Goal: Find specific page/section: Find specific page/section

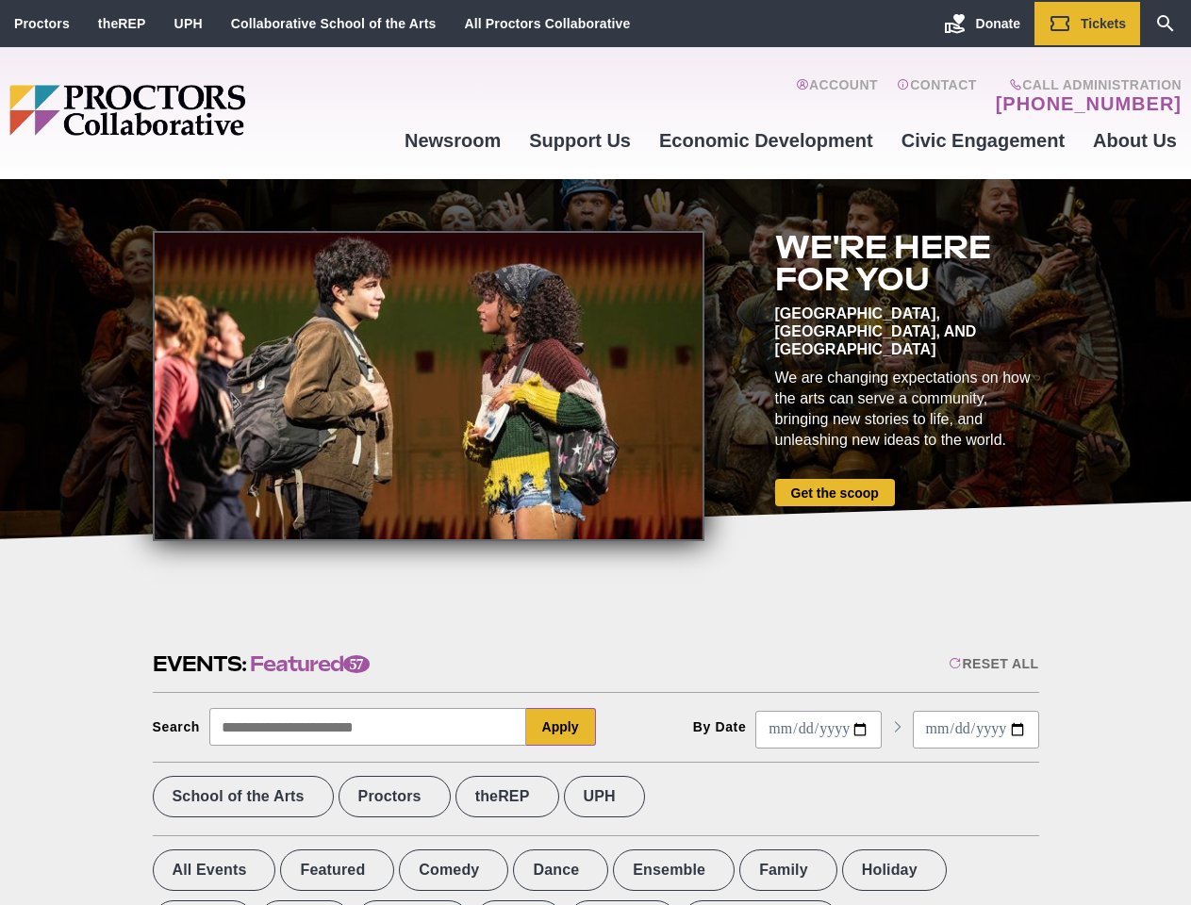
click at [595, 453] on div at bounding box center [429, 386] width 552 height 310
click at [992, 664] on div "Reset All" at bounding box center [994, 663] width 90 height 15
click at [561, 727] on button "Apply" at bounding box center [561, 727] width 70 height 38
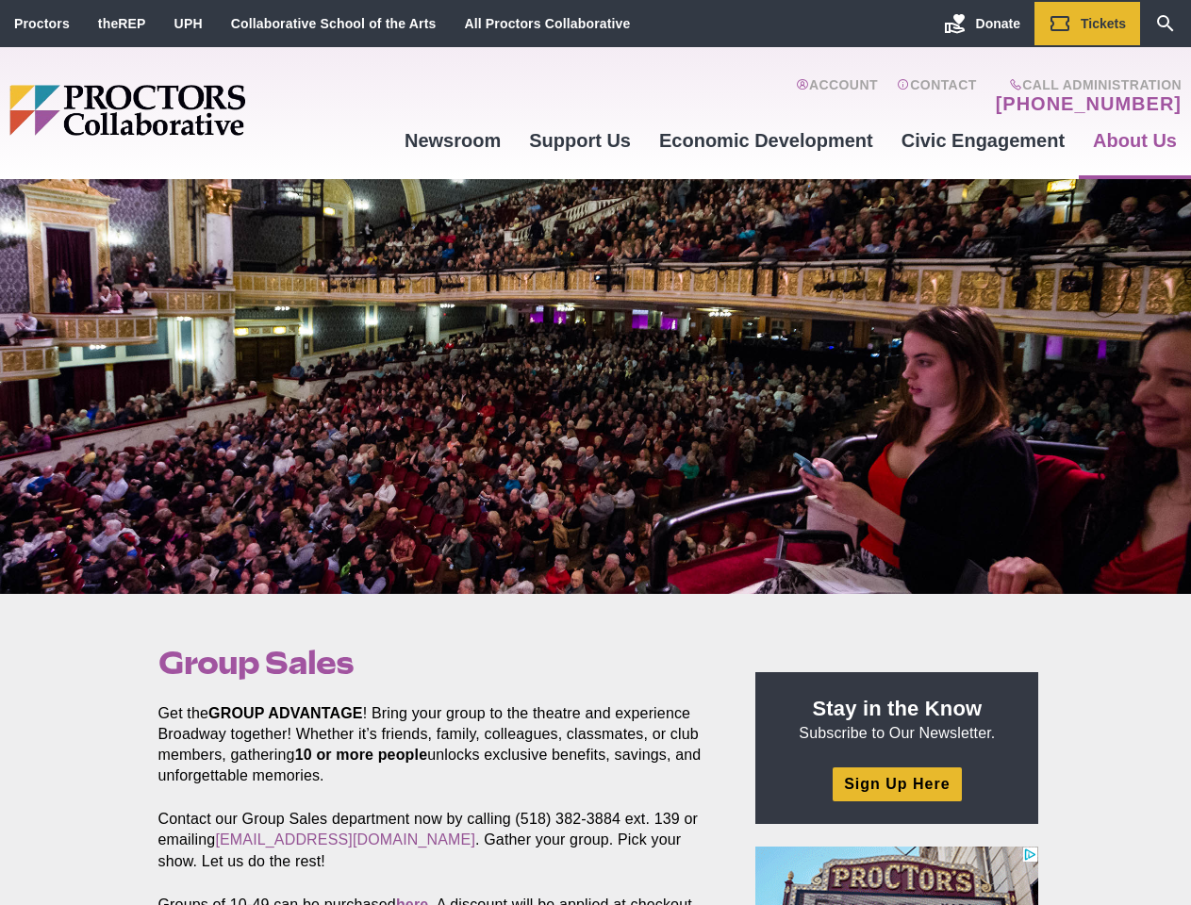
click at [595, 453] on div at bounding box center [595, 386] width 1191 height 415
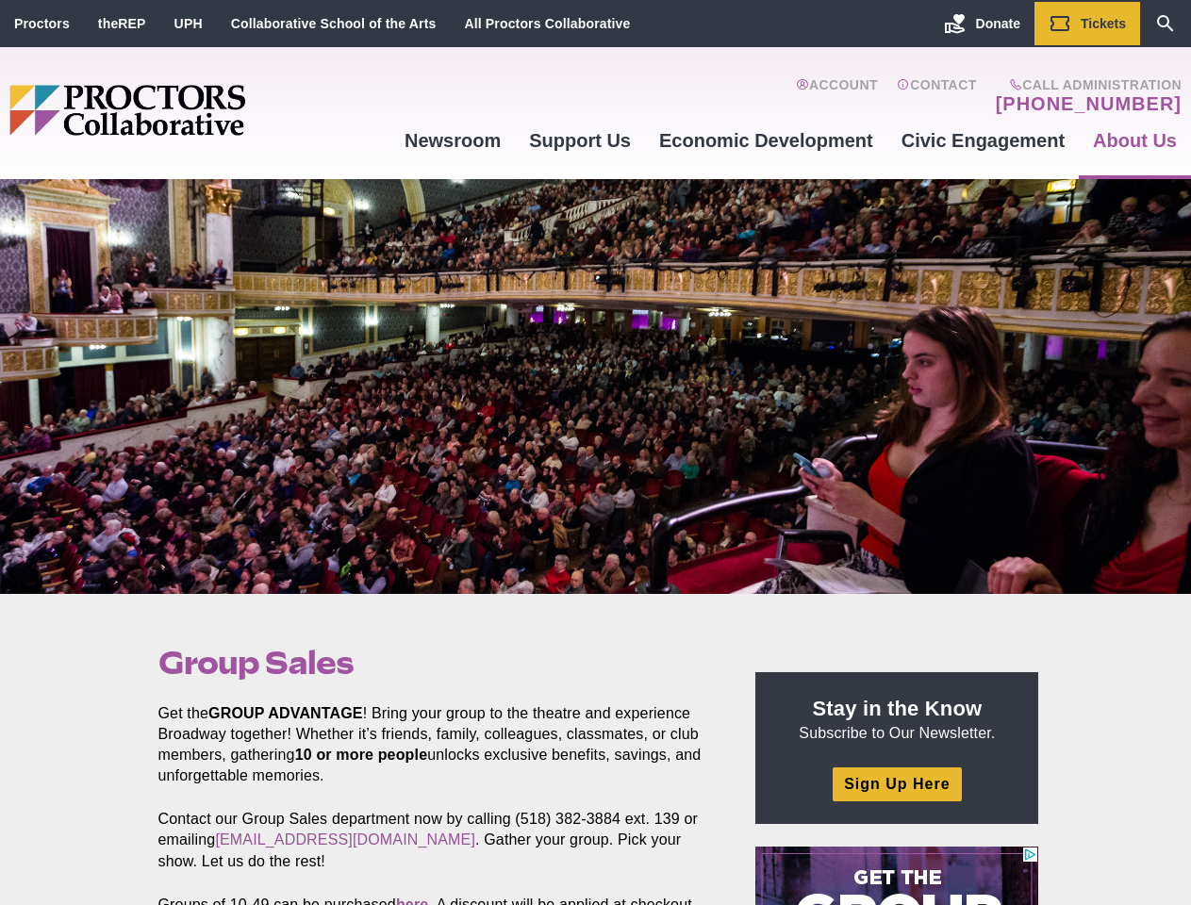
click at [595, 453] on div at bounding box center [595, 386] width 1191 height 415
